Goal: Navigation & Orientation: Find specific page/section

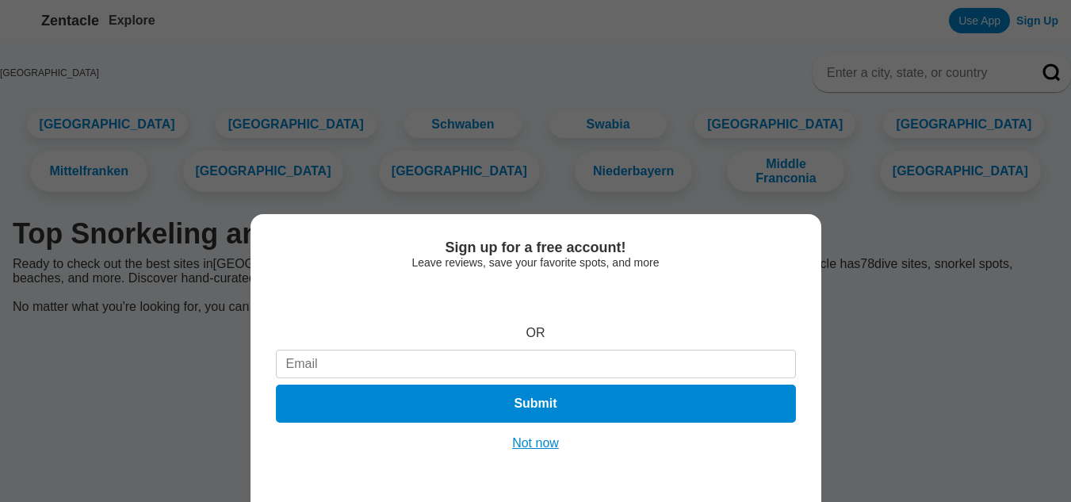
scroll to position [5547, 0]
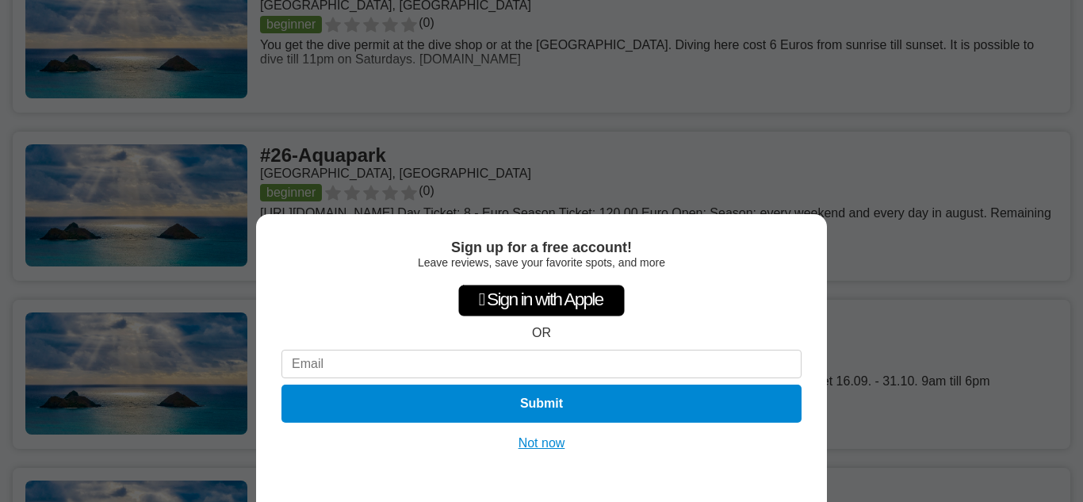
click at [544, 445] on button "Not now" at bounding box center [542, 443] width 56 height 16
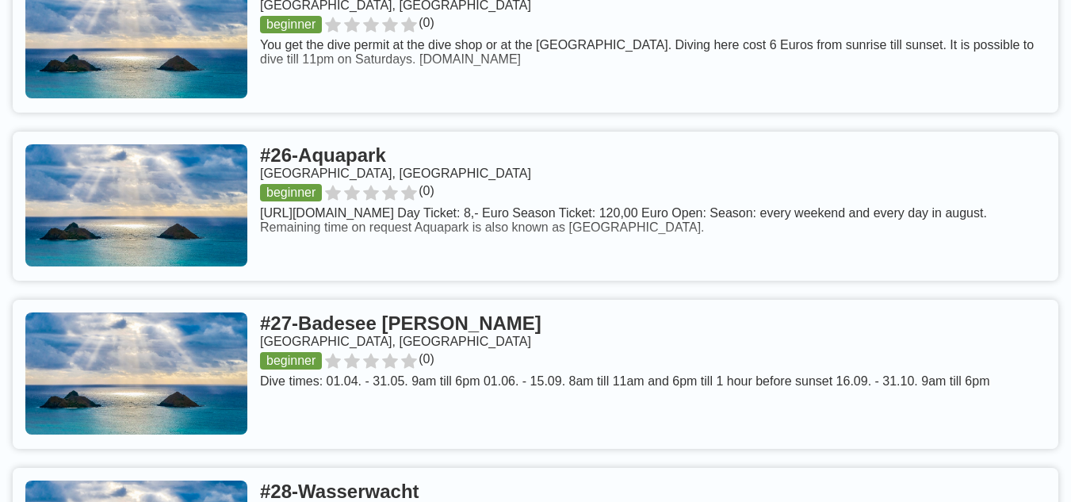
scroll to position [0, 0]
click at [234, 213] on link at bounding box center [535, 206] width 1045 height 149
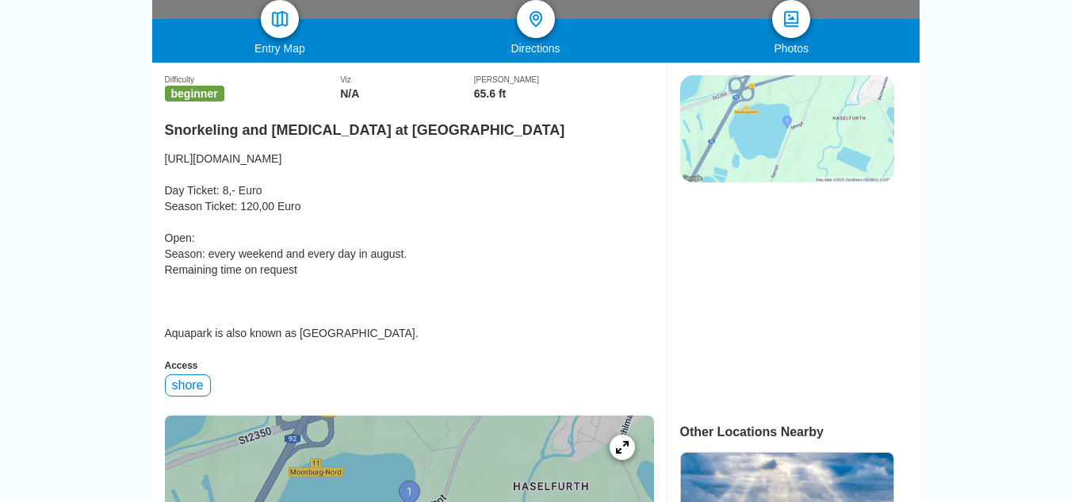
scroll to position [354, 0]
